Goal: Check status

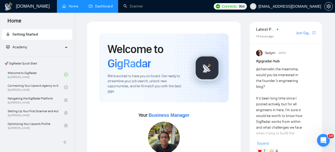
click at [98, 8] on link "Dashboard" at bounding box center [101, 6] width 24 height 5
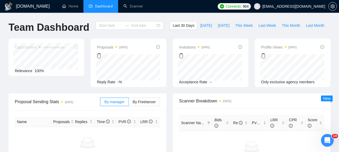
type input "[DATE]"
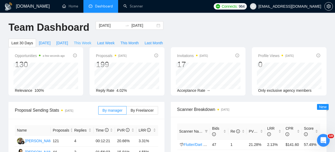
click at [86, 43] on span "This Week" at bounding box center [82, 43] width 17 height 6
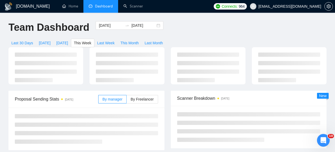
type input "[DATE]"
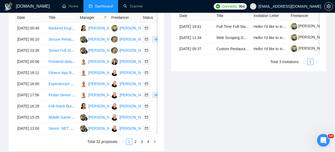
scroll to position [138, 0]
